Goal: Task Accomplishment & Management: Manage account settings

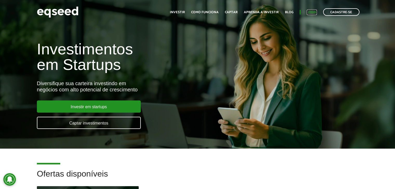
click at [309, 13] on link "Login" at bounding box center [311, 12] width 10 height 3
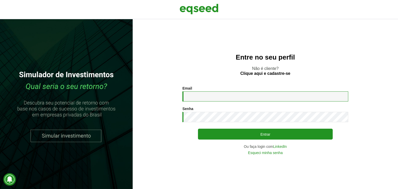
click at [198, 94] on input "Email *" at bounding box center [266, 97] width 166 height 10
type input "**********"
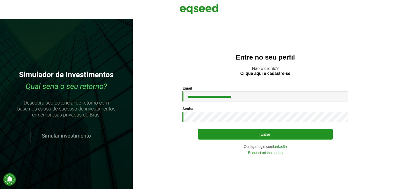
click at [247, 180] on div "**********" at bounding box center [266, 104] width 266 height 170
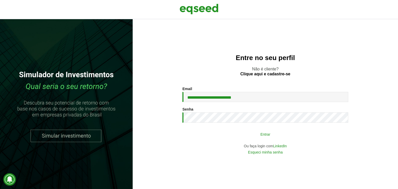
click at [257, 135] on button "Entrar" at bounding box center [265, 134] width 135 height 10
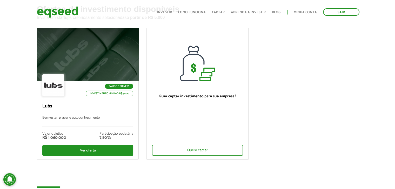
scroll to position [33, 0]
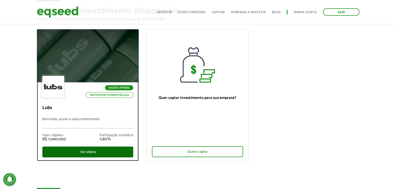
click at [86, 153] on div "Ver oferta" at bounding box center [87, 152] width 91 height 11
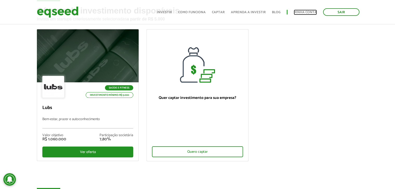
click at [299, 11] on link "Minha conta" at bounding box center [304, 12] width 23 height 3
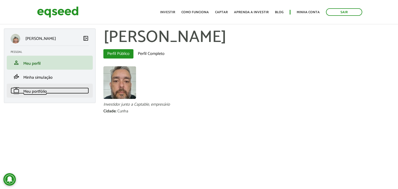
click at [39, 94] on span "Meu portfólio" at bounding box center [35, 91] width 24 height 7
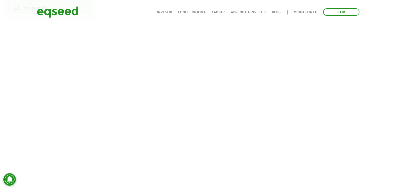
scroll to position [61, 0]
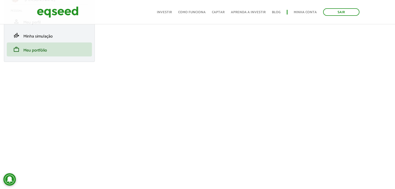
scroll to position [32, 0]
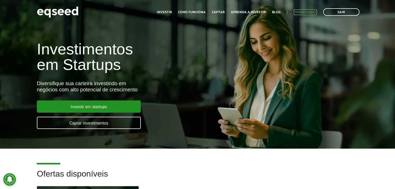
click at [304, 14] on link "Minha conta" at bounding box center [304, 12] width 23 height 3
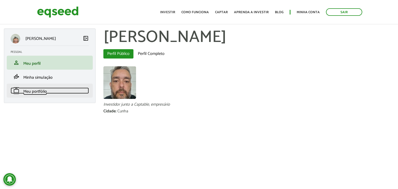
click at [28, 93] on span "Meu portfólio" at bounding box center [35, 91] width 24 height 7
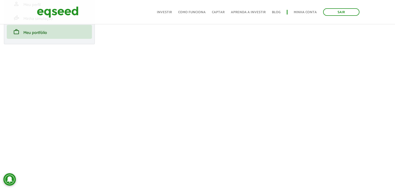
scroll to position [62, 0]
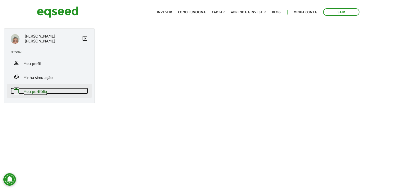
click at [30, 90] on span "Meu portfólio" at bounding box center [35, 91] width 24 height 7
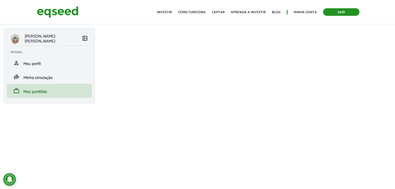
click at [342, 10] on link "Sair" at bounding box center [341, 12] width 36 height 8
